Goal: Use online tool/utility: Utilize a website feature to perform a specific function

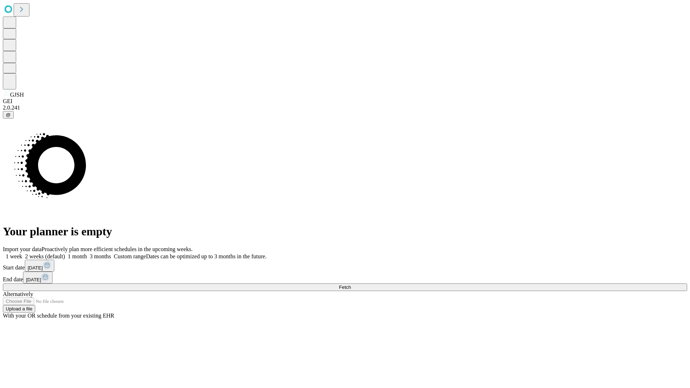
click at [351, 285] on span "Fetch" at bounding box center [345, 287] width 12 height 5
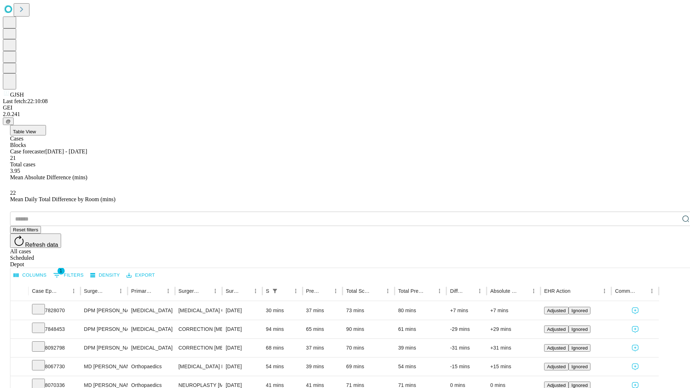
click at [36, 129] on span "Table View" at bounding box center [24, 131] width 23 height 5
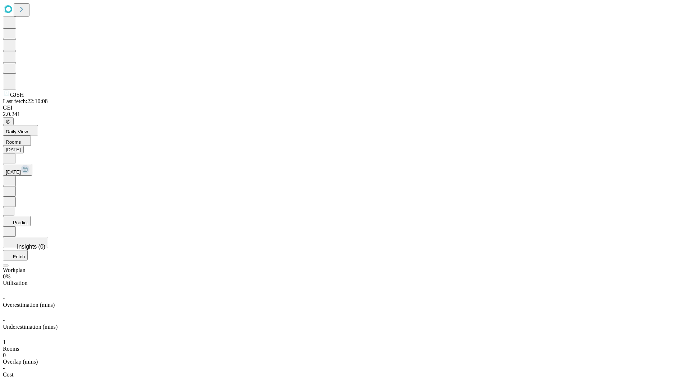
click at [31, 216] on button "Predict" at bounding box center [17, 221] width 28 height 10
